Goal: Information Seeking & Learning: Find specific fact

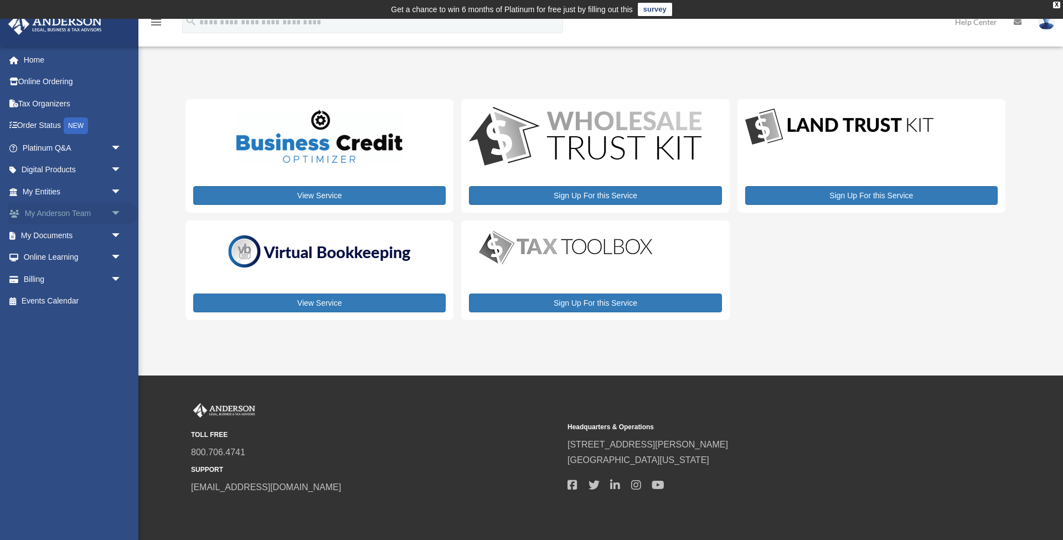
click at [114, 208] on span "arrow_drop_down" at bounding box center [122, 214] width 22 height 23
click at [106, 233] on link "My Anderson Team" at bounding box center [77, 235] width 123 height 22
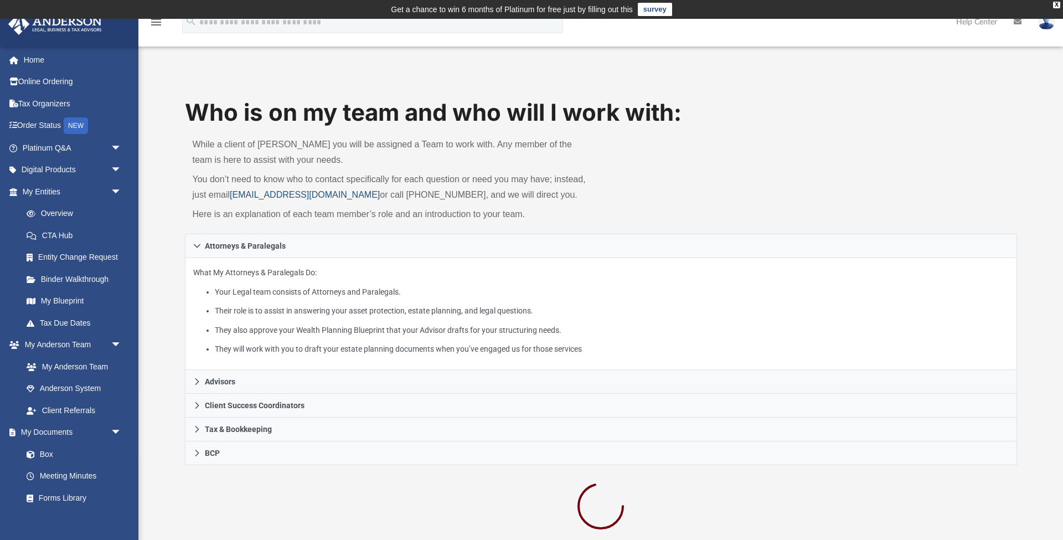
click at [241, 191] on link "myteam@andersonadvisors.com" at bounding box center [305, 194] width 150 height 9
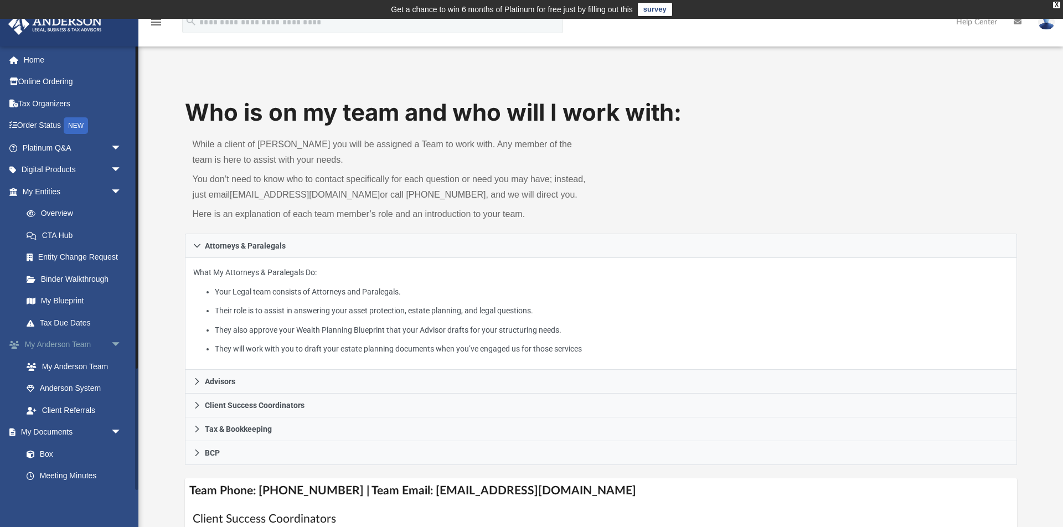
click at [121, 342] on span "arrow_drop_down" at bounding box center [122, 345] width 22 height 23
click at [120, 363] on span "arrow_drop_down" at bounding box center [122, 367] width 22 height 23
click at [117, 381] on span "arrow_drop_down" at bounding box center [122, 389] width 22 height 23
click at [59, 215] on link "Overview" at bounding box center [77, 214] width 123 height 22
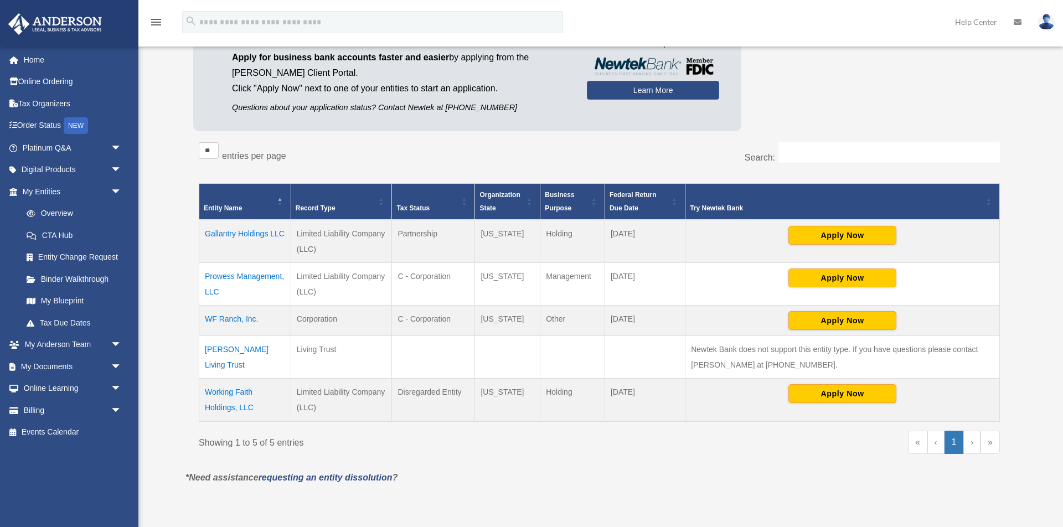
scroll to position [125, 0]
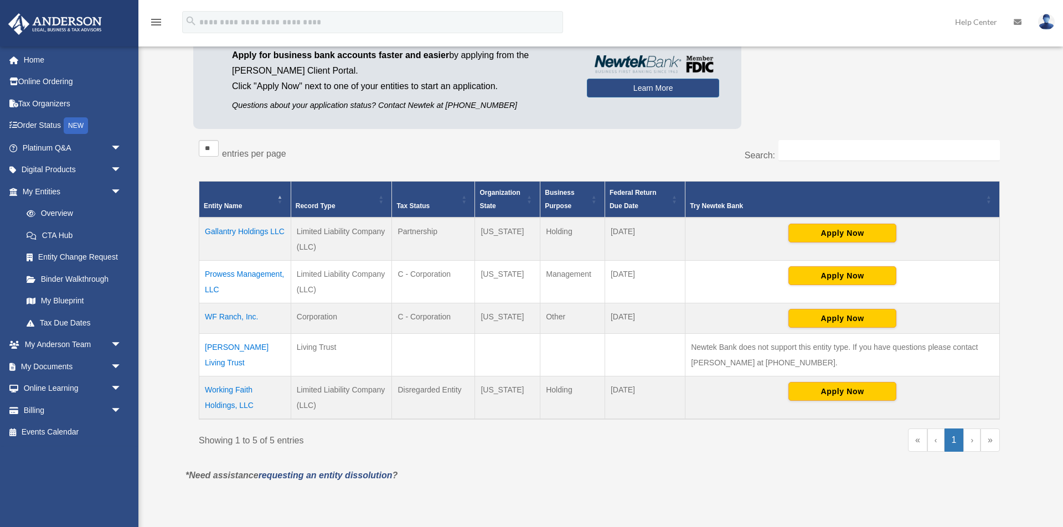
click at [234, 390] on td "Working Faith Holdings, LLC" at bounding box center [245, 397] width 92 height 43
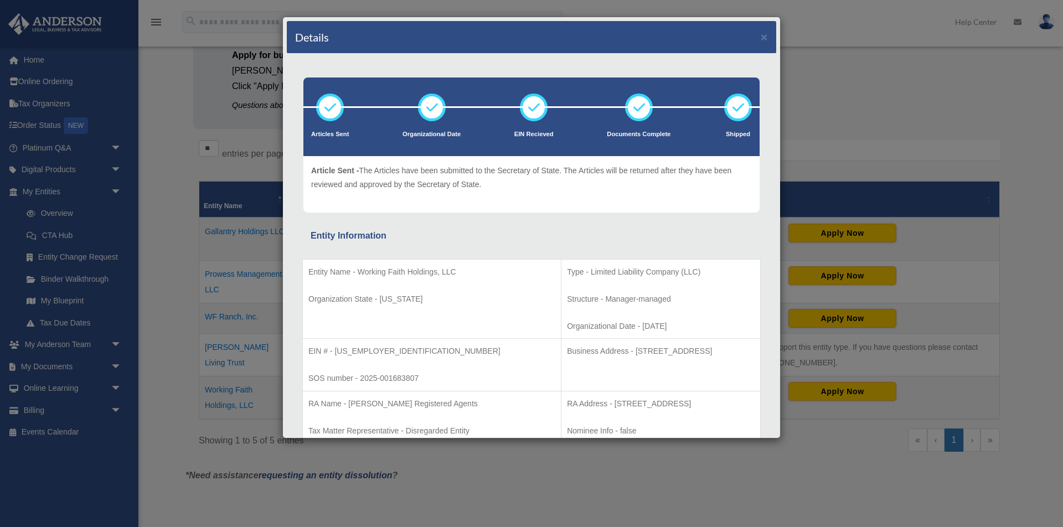
click at [351, 349] on p "EIN # - 39-2290455" at bounding box center [432, 352] width 247 height 14
click at [350, 349] on p "EIN # - 39-2290455" at bounding box center [432, 352] width 247 height 14
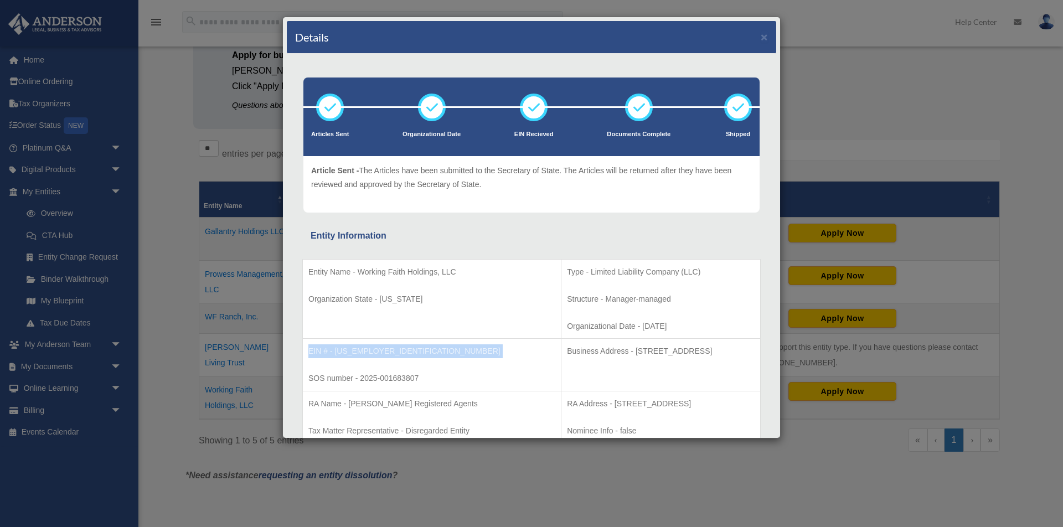
click at [336, 349] on p "EIN # - 39-2290455" at bounding box center [432, 352] width 247 height 14
drag, startPoint x: 335, startPoint y: 349, endPoint x: 375, endPoint y: 352, distance: 40.5
click at [375, 352] on p "EIN # - 39-2290455" at bounding box center [432, 352] width 247 height 14
copy p "39-2290455"
